Goal: Task Accomplishment & Management: Complete application form

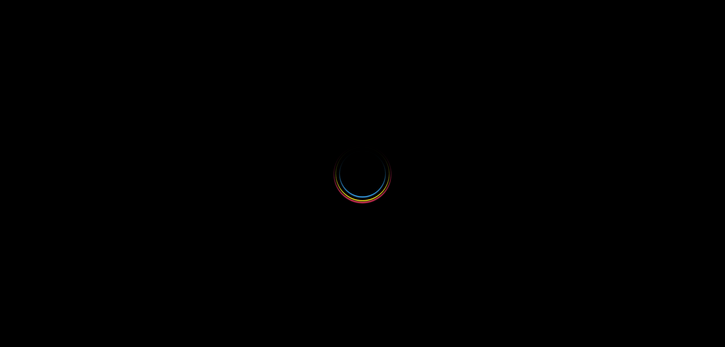
select select
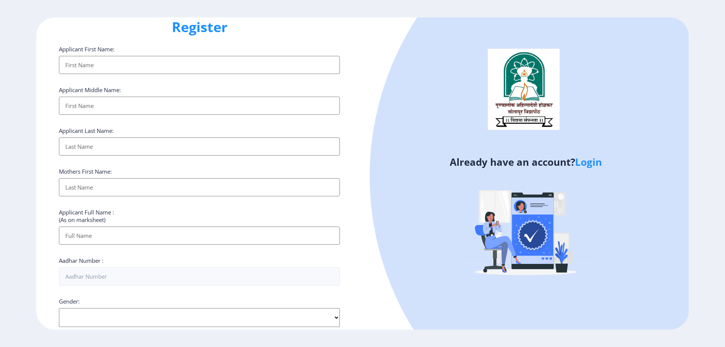
scroll to position [151, 0]
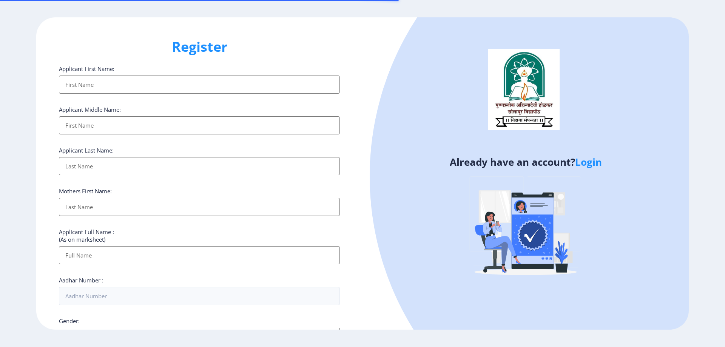
select select
